Goal: Transaction & Acquisition: Purchase product/service

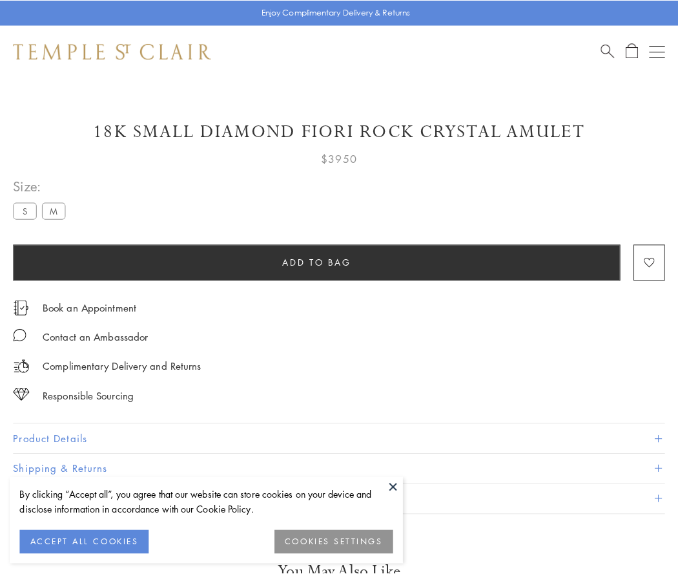
scroll to position [21, 0]
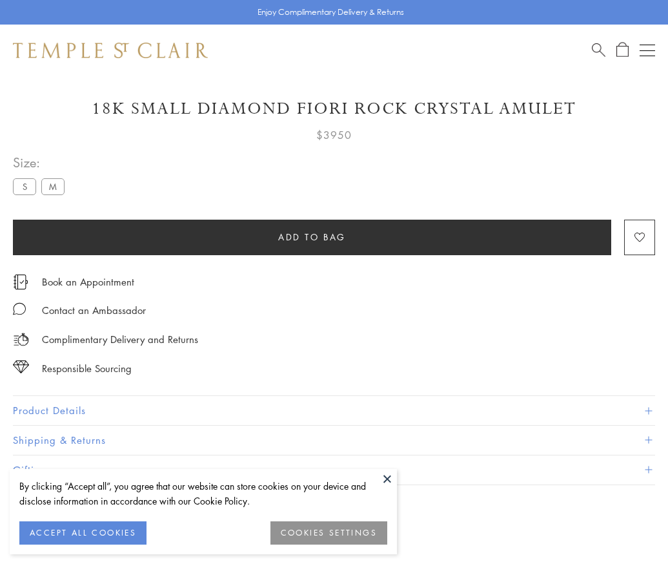
click at [312, 236] on span "Add to bag" at bounding box center [312, 237] width 68 height 14
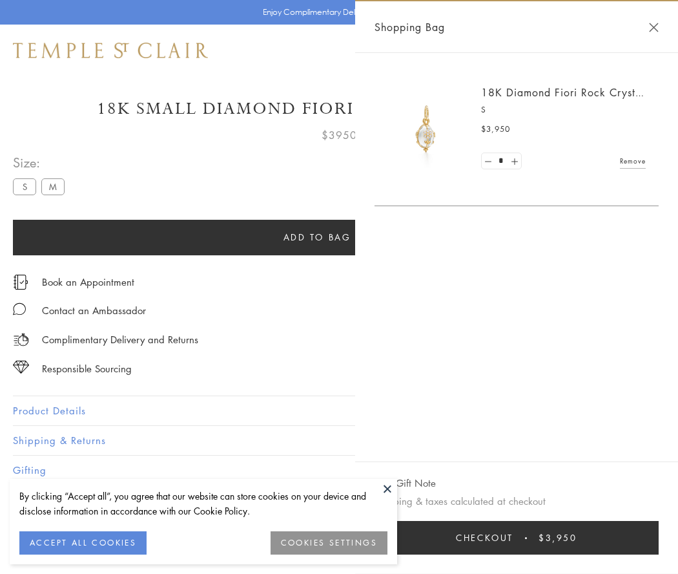
click at [517, 537] on button "Checkout $3,950" at bounding box center [517, 538] width 284 height 34
